Goal: Go to known website: Go to known website

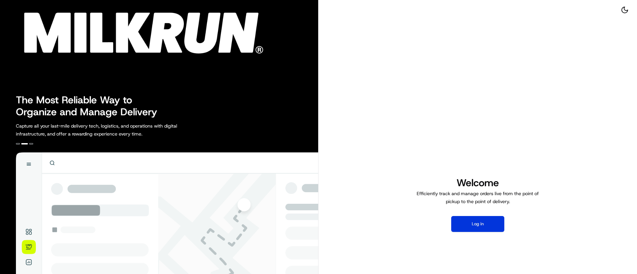
click at [481, 221] on button "Log in" at bounding box center [477, 224] width 53 height 16
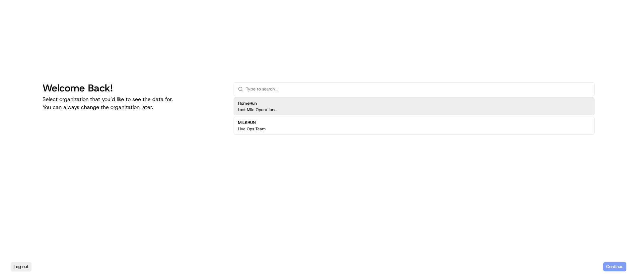
click at [255, 109] on p "Last Mile Operations" at bounding box center [257, 109] width 38 height 5
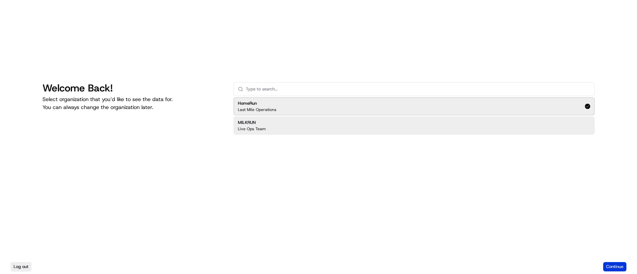
click at [616, 266] on button "Continue" at bounding box center [614, 266] width 23 height 9
